Goal: Transaction & Acquisition: Purchase product/service

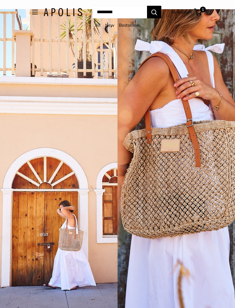
click at [67, 241] on div "1 / 5" at bounding box center [59, 163] width 118 height 308
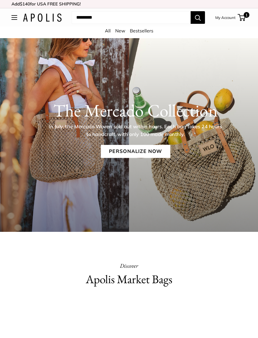
click at [133, 152] on link "Personalize Now" at bounding box center [135, 151] width 69 height 13
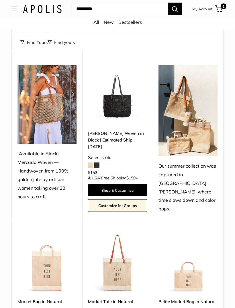
scroll to position [65, 0]
click at [124, 137] on link "[PERSON_NAME] Woven in Black | Estimated Ship: [DATE]" at bounding box center [117, 140] width 59 height 20
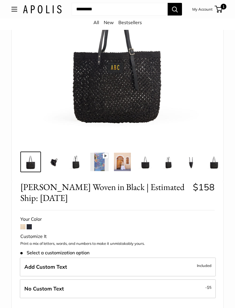
scroll to position [120, 0]
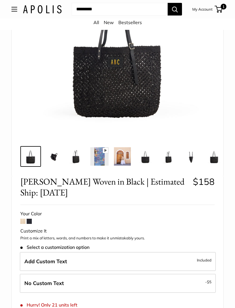
click at [21, 221] on span at bounding box center [22, 221] width 5 height 5
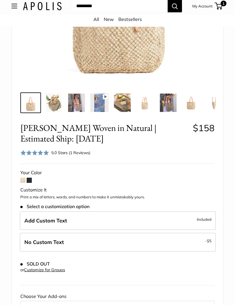
scroll to position [109, 0]
